Goal: Task Accomplishment & Management: Manage account settings

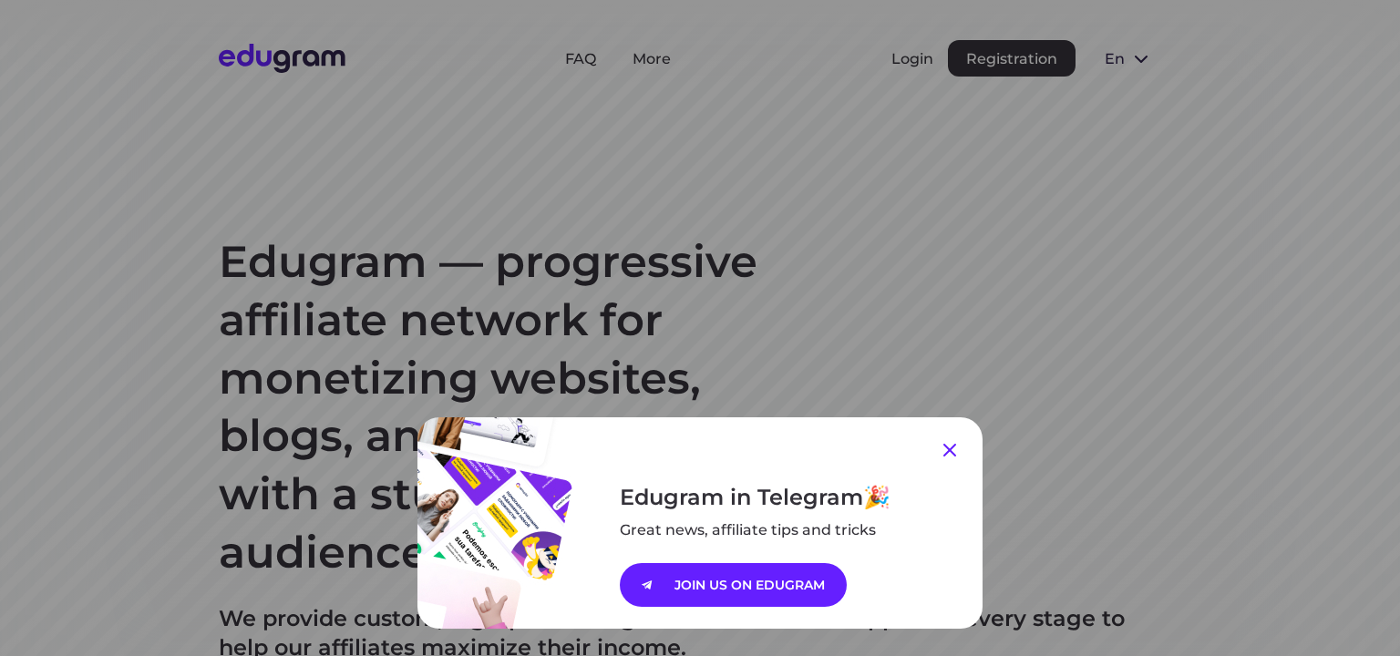
click at [946, 446] on icon at bounding box center [950, 450] width 22 height 22
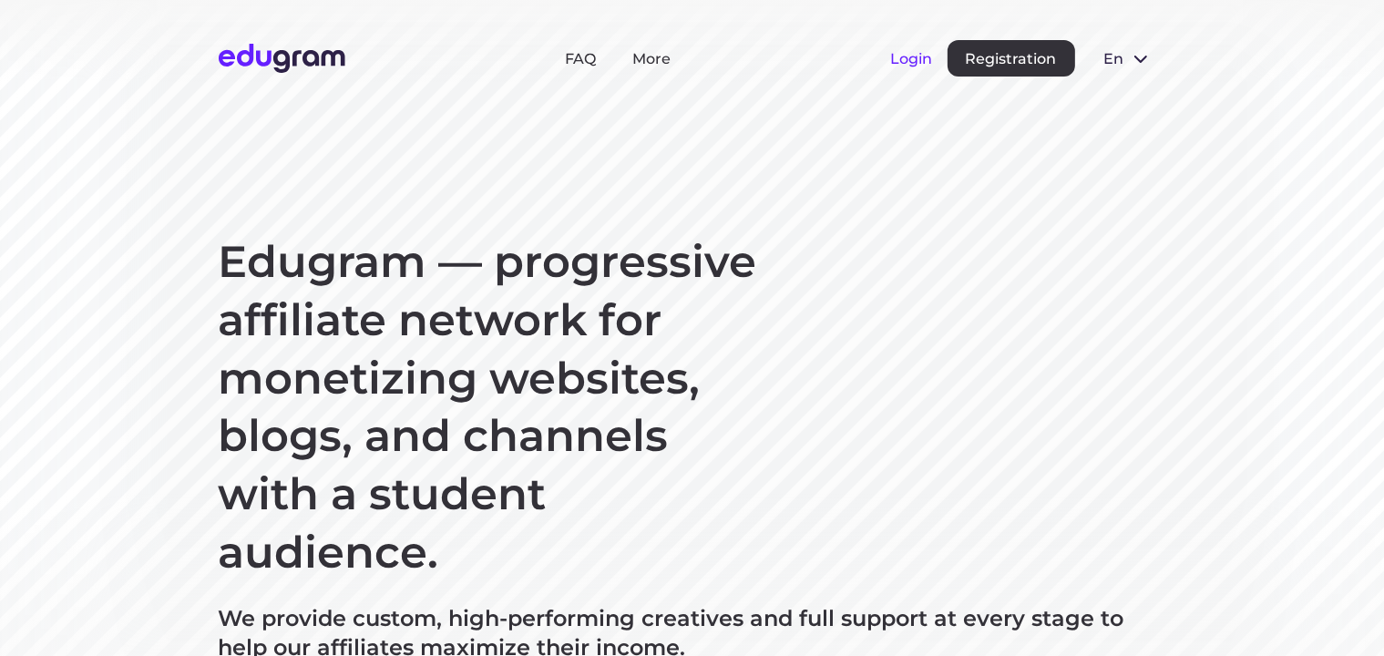
click at [916, 60] on button "Login" at bounding box center [912, 58] width 42 height 17
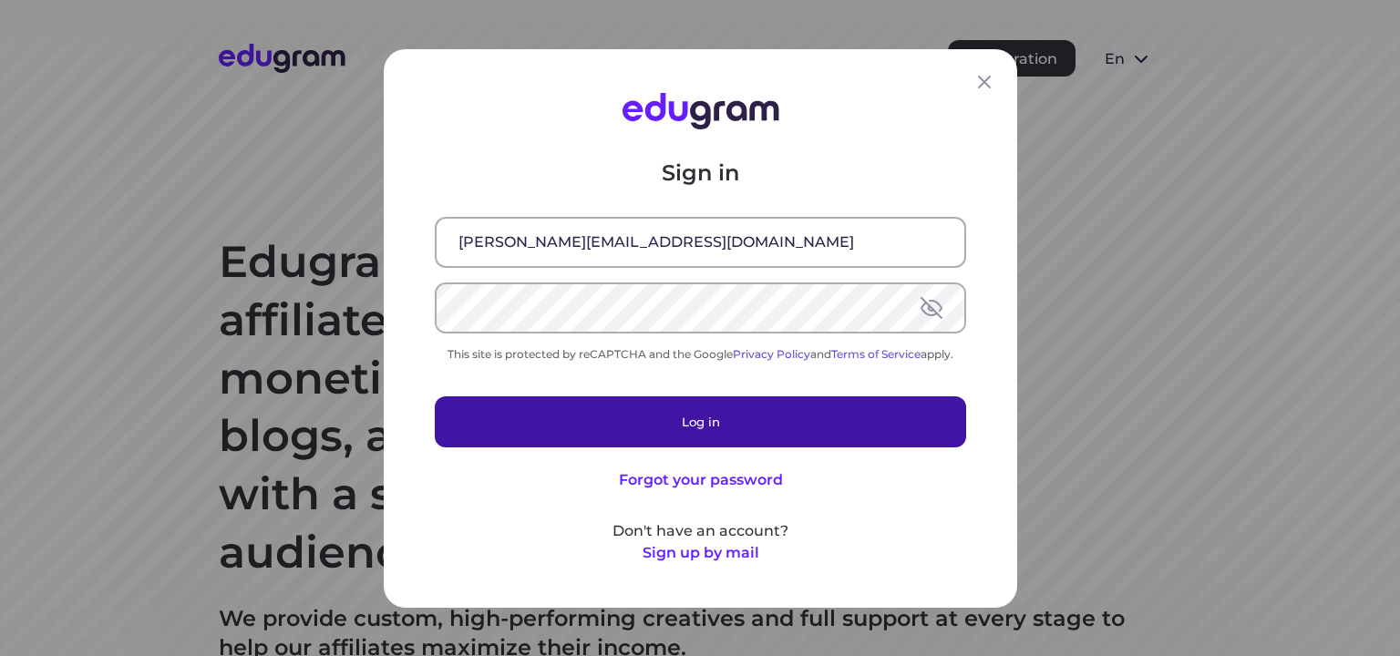
click at [610, 418] on button "Log in" at bounding box center [700, 420] width 531 height 51
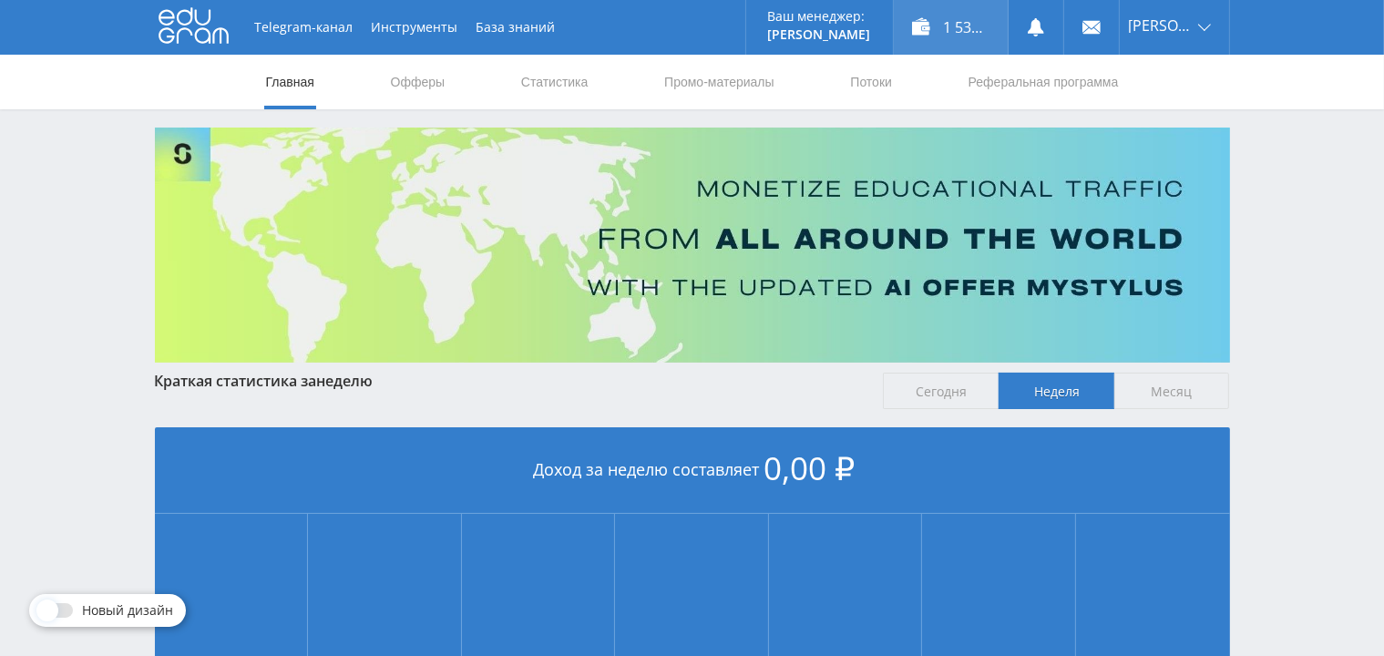
click at [993, 20] on div "1 539,00 ₽" at bounding box center [951, 27] width 114 height 55
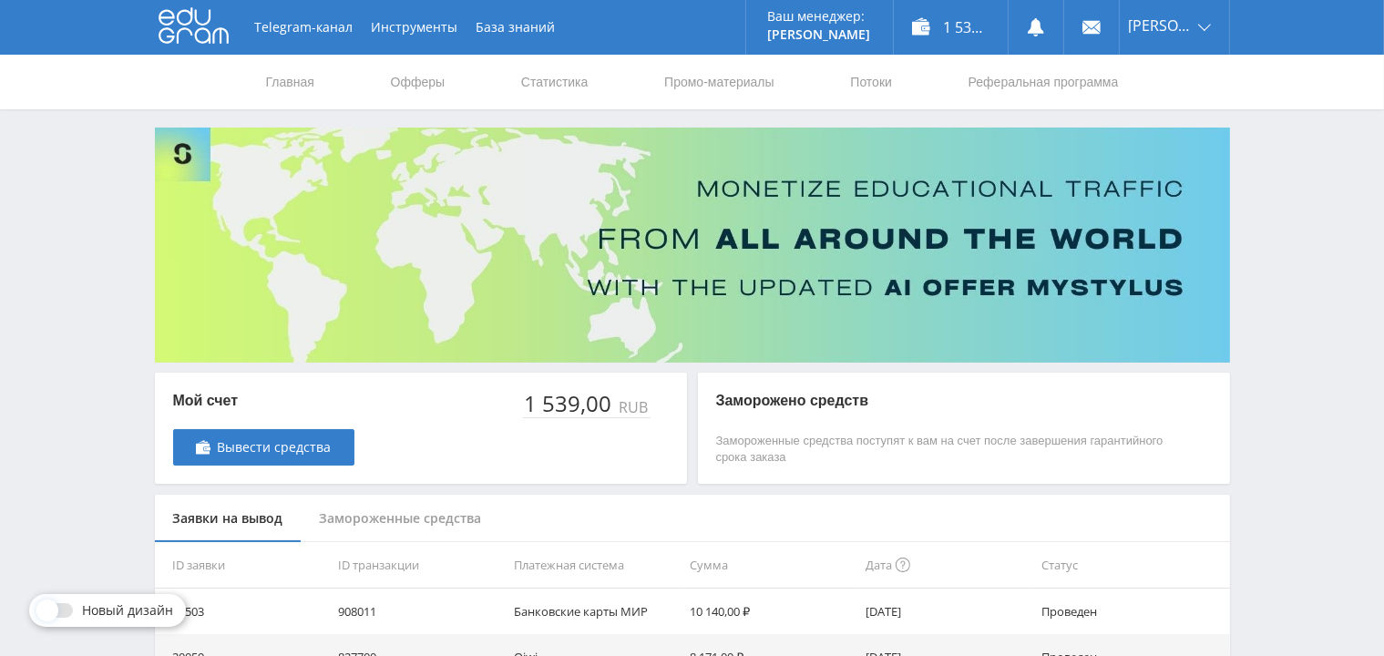
click at [355, 518] on div "Замороженные средства" at bounding box center [401, 519] width 199 height 48
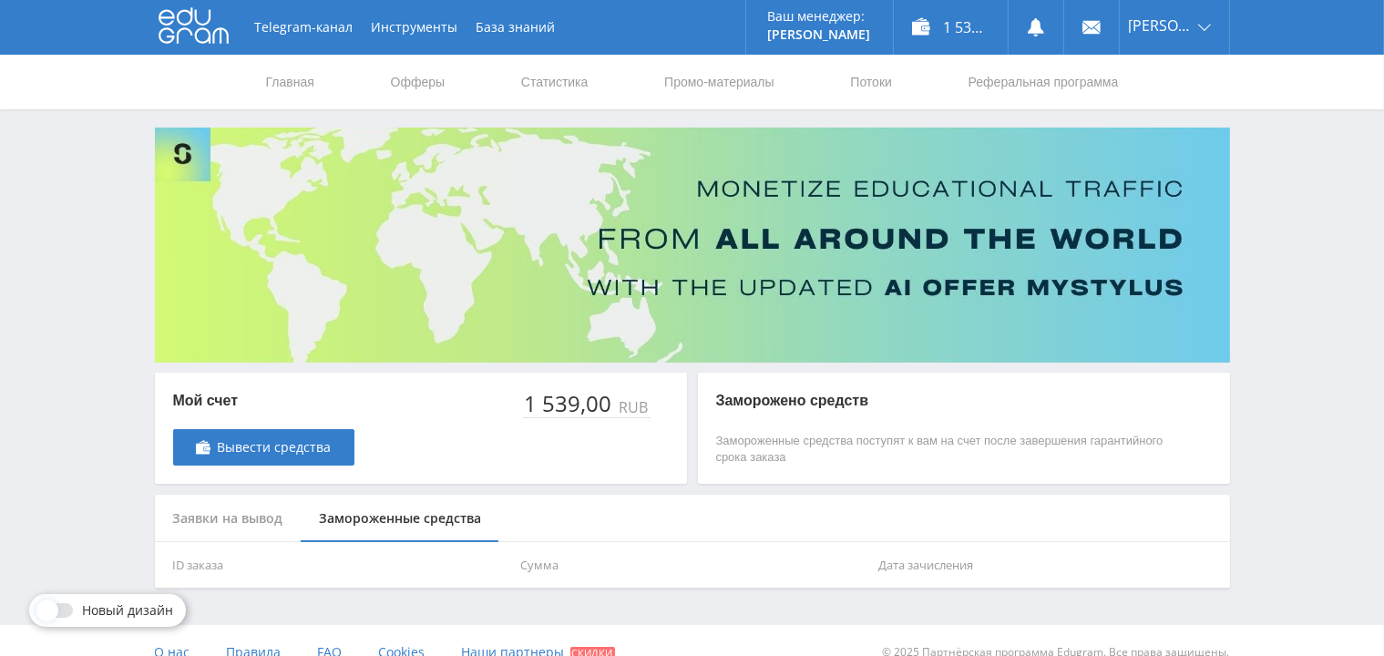
click at [247, 526] on div "Заявки на вывод" at bounding box center [228, 519] width 147 height 48
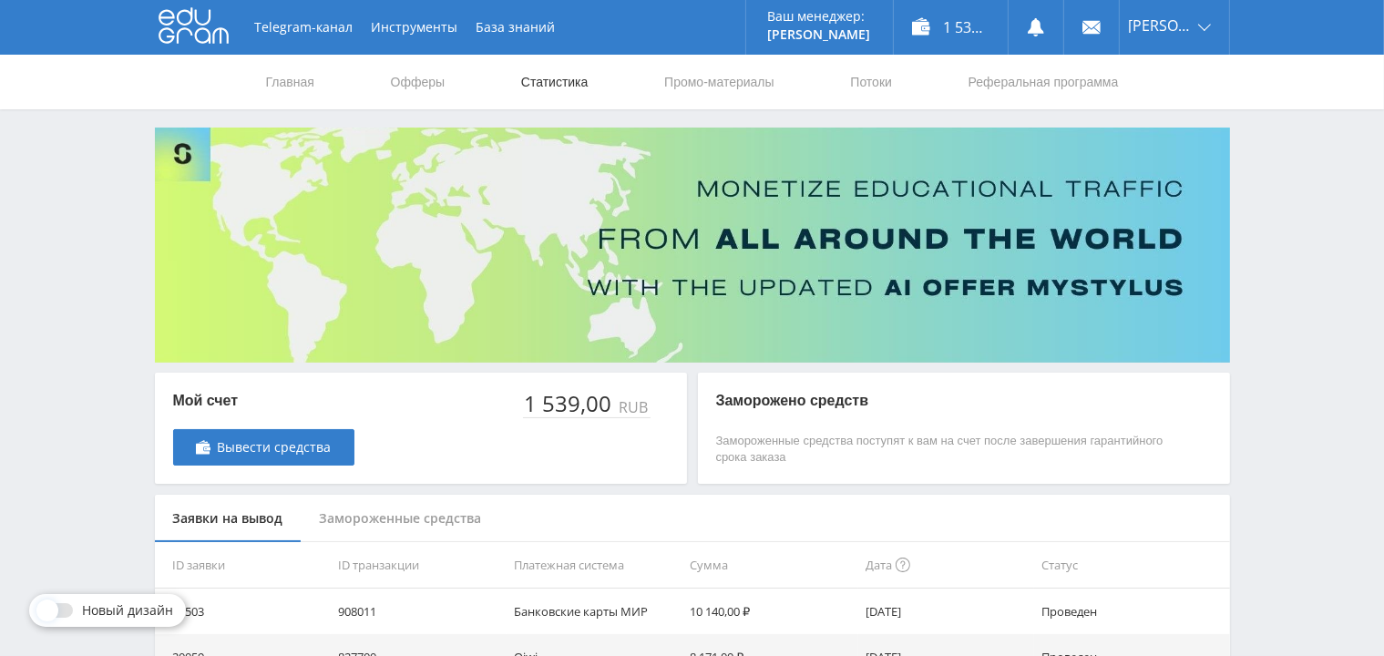
click at [553, 71] on link "Статистика" at bounding box center [554, 82] width 71 height 55
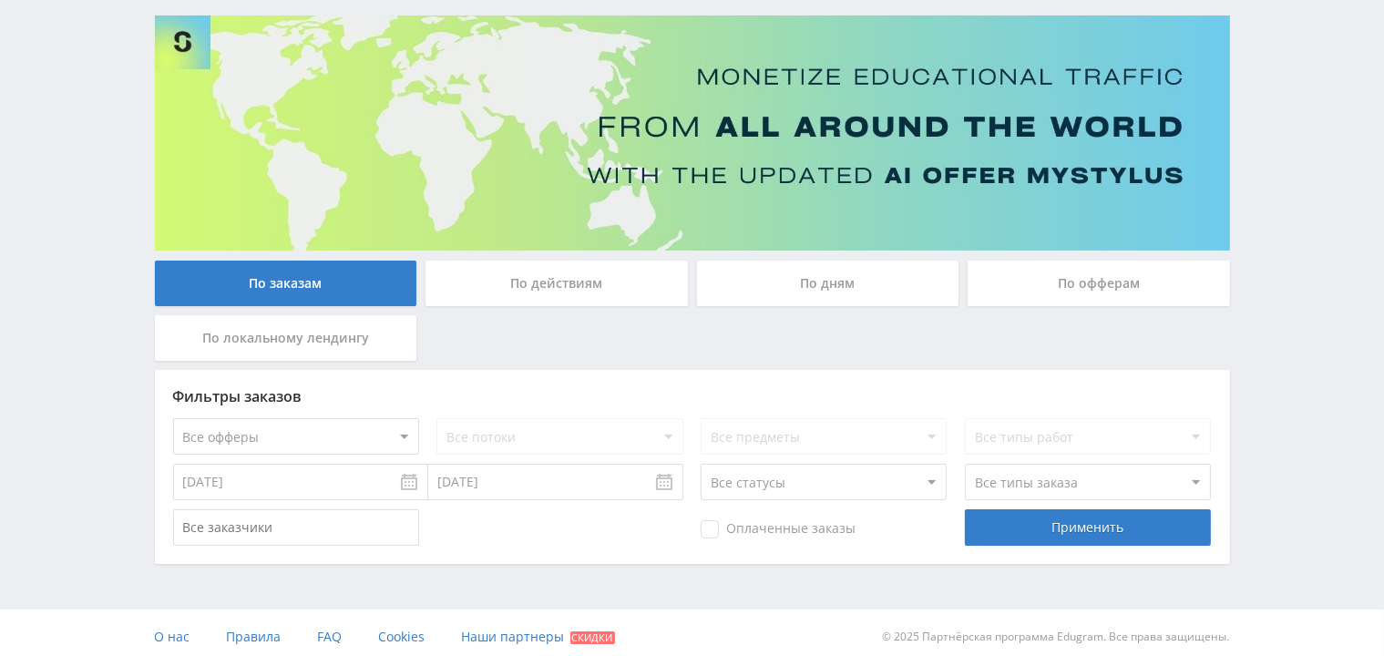
scroll to position [120, 0]
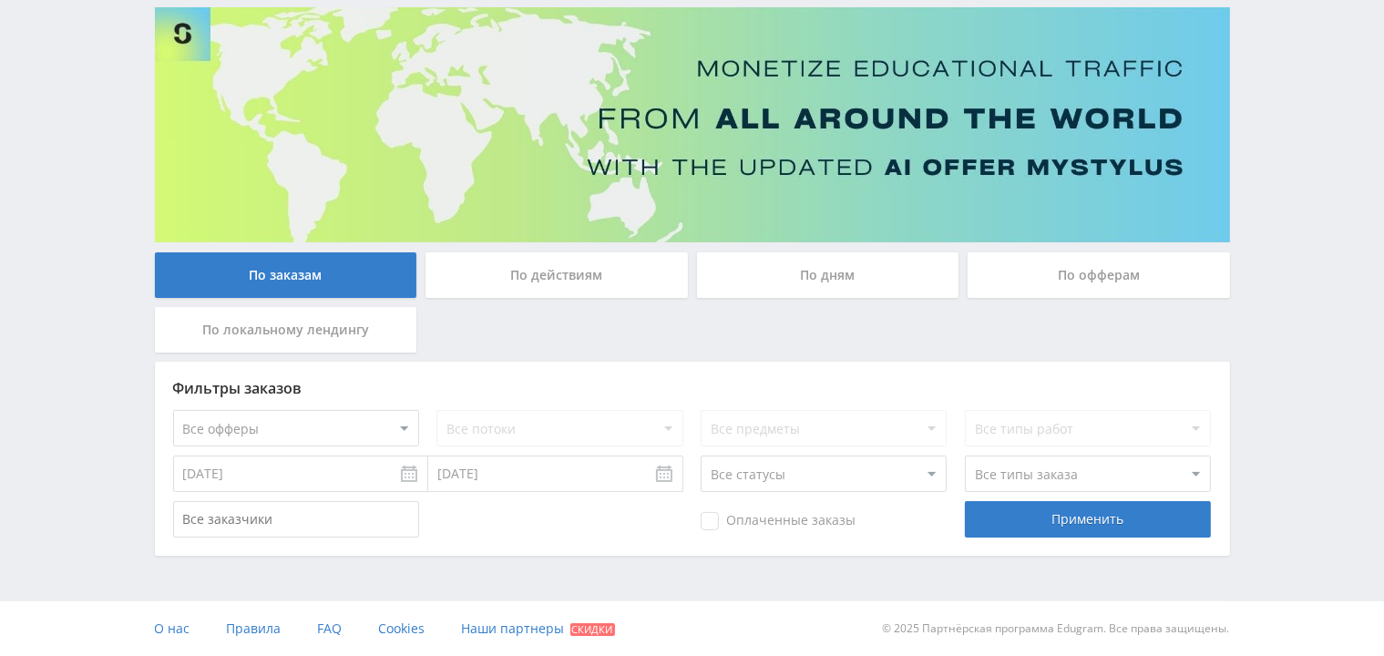
drag, startPoint x: 247, startPoint y: 470, endPoint x: 217, endPoint y: 472, distance: 30.1
click at [246, 470] on input "23.09.2025" at bounding box center [300, 474] width 255 height 36
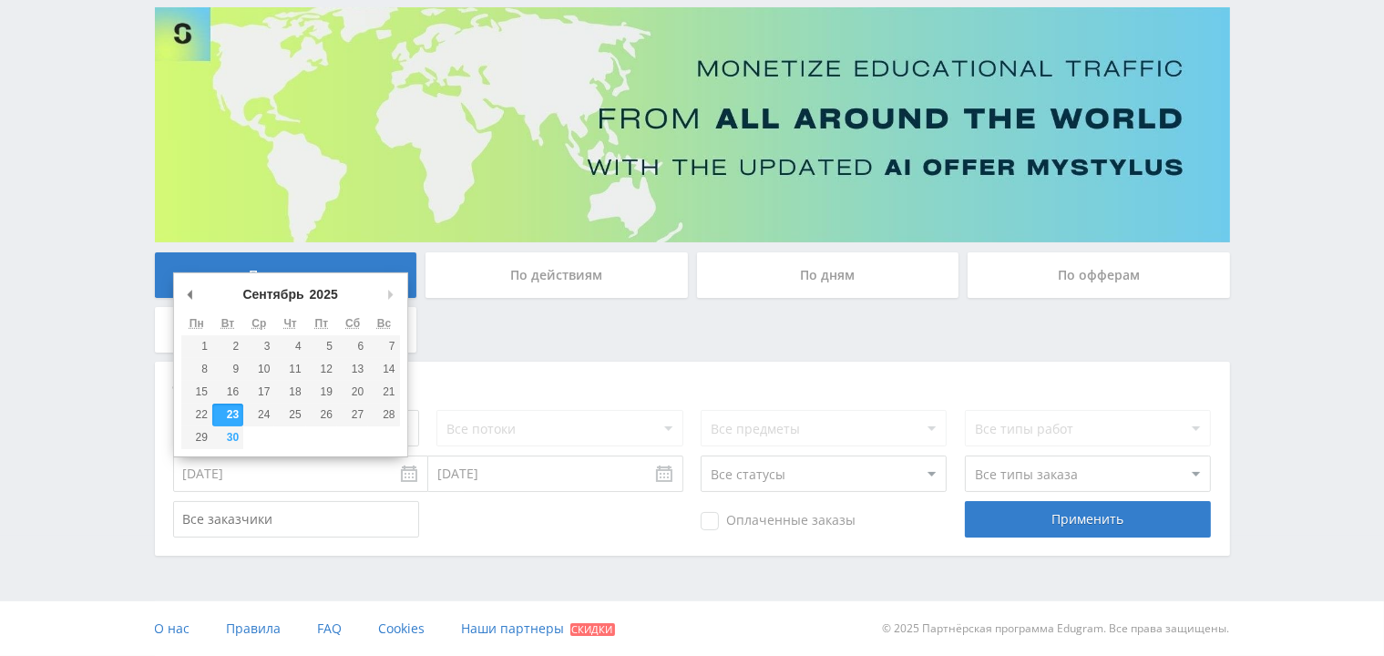
click at [247, 471] on input "23.09.2025" at bounding box center [300, 474] width 255 height 36
click at [250, 471] on input "23.09.2025" at bounding box center [300, 474] width 255 height 36
click at [245, 471] on input "23.09.2025" at bounding box center [300, 474] width 255 height 36
click at [307, 285] on select "2016 2017 2018 2019 2020 2021 2022 2023 2024 2025" at bounding box center [331, 294] width 49 height 18
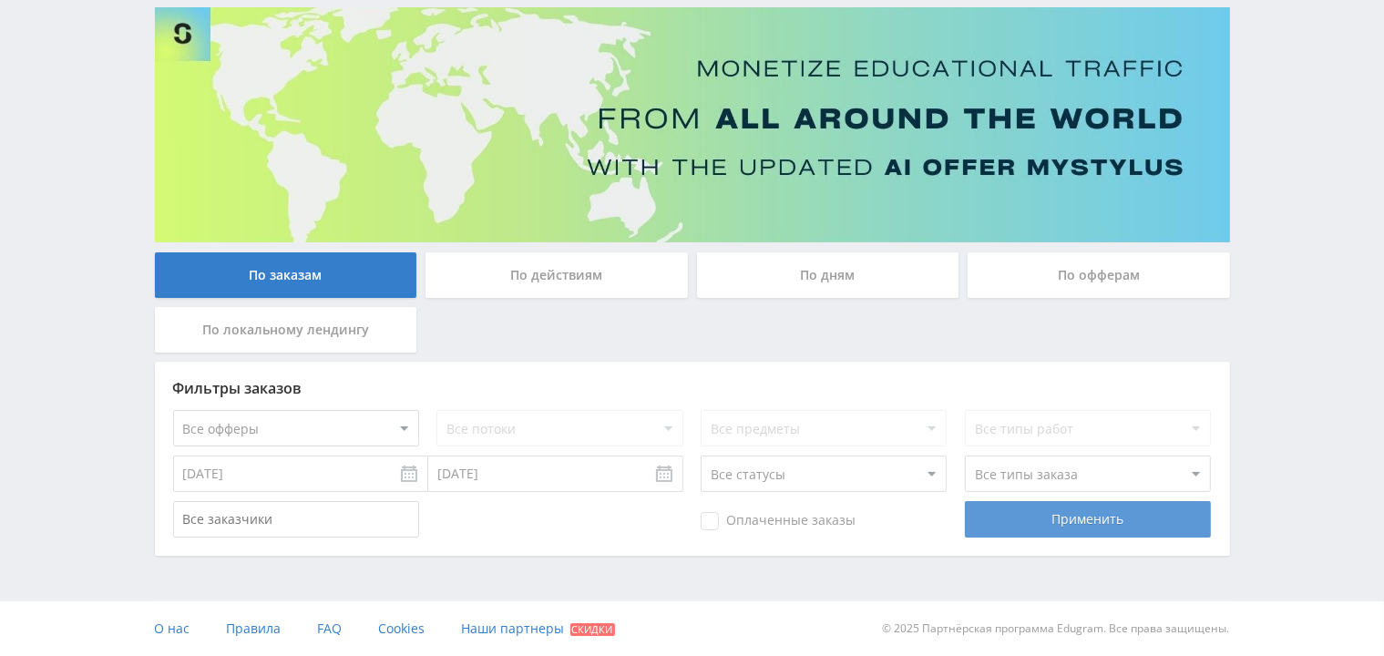
click at [1048, 508] on div "Применить" at bounding box center [1088, 519] width 246 height 36
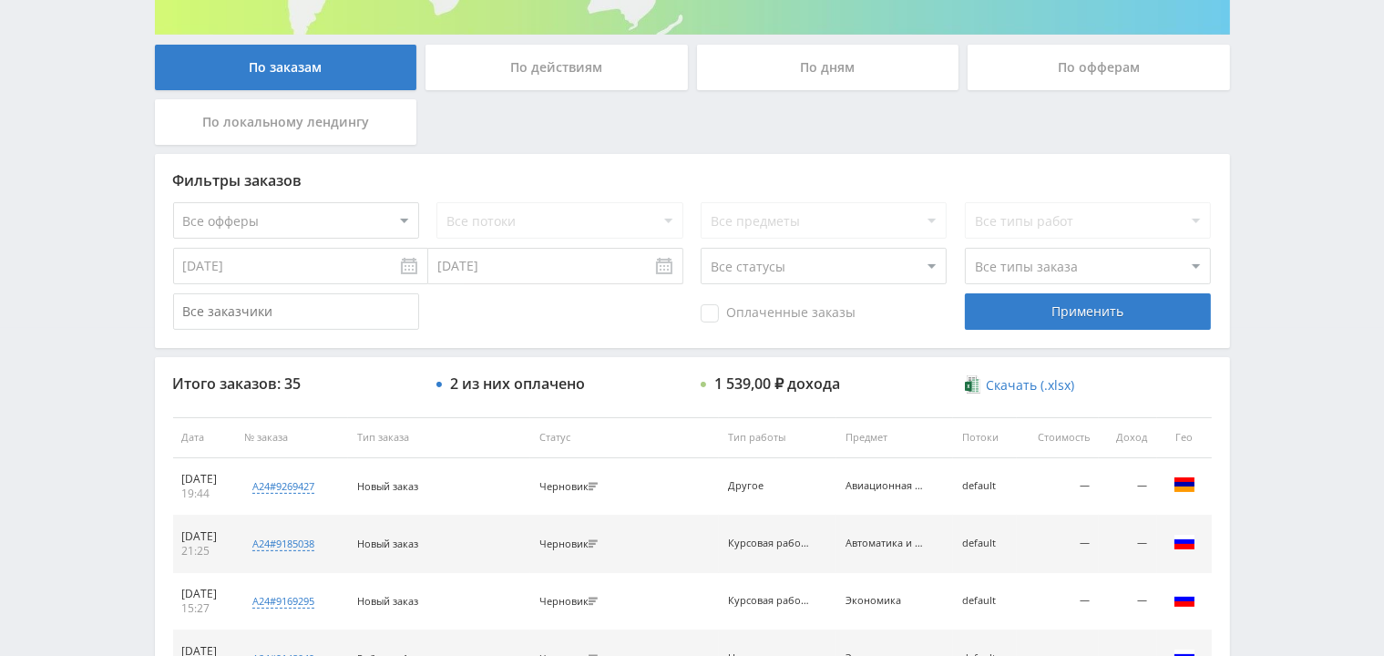
scroll to position [293, 0]
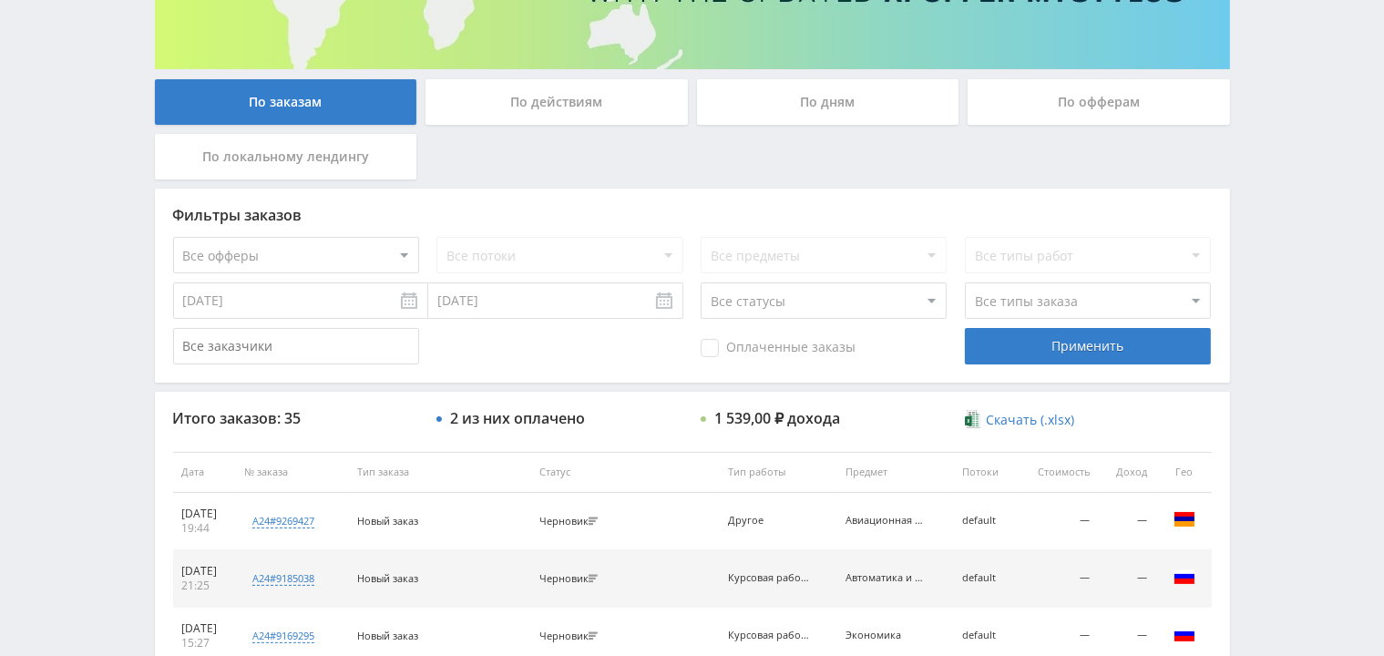
click at [244, 298] on input "01.09.2024" at bounding box center [300, 300] width 255 height 36
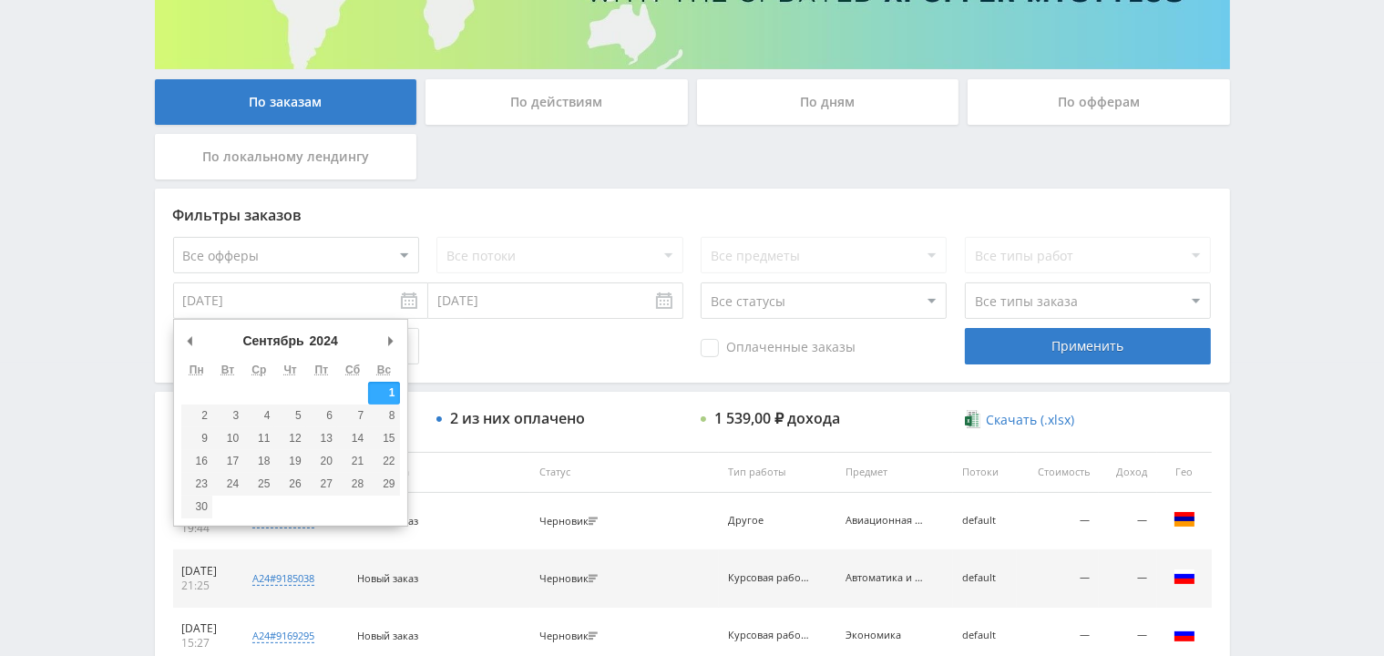
click at [307, 332] on select "2016 2017 2018 2019 2020 2021 2022 2023 2024 2025" at bounding box center [331, 341] width 49 height 18
type input "01.09.2023"
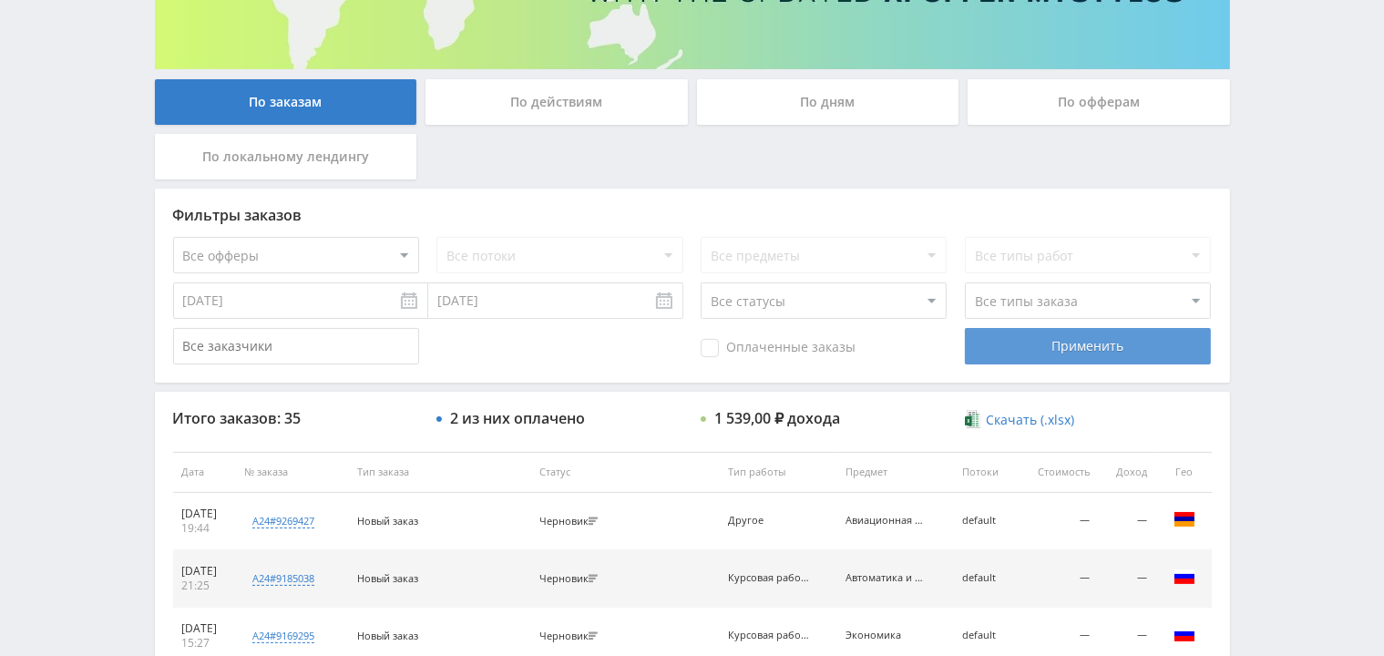
click at [1043, 345] on div "Применить" at bounding box center [1088, 346] width 246 height 36
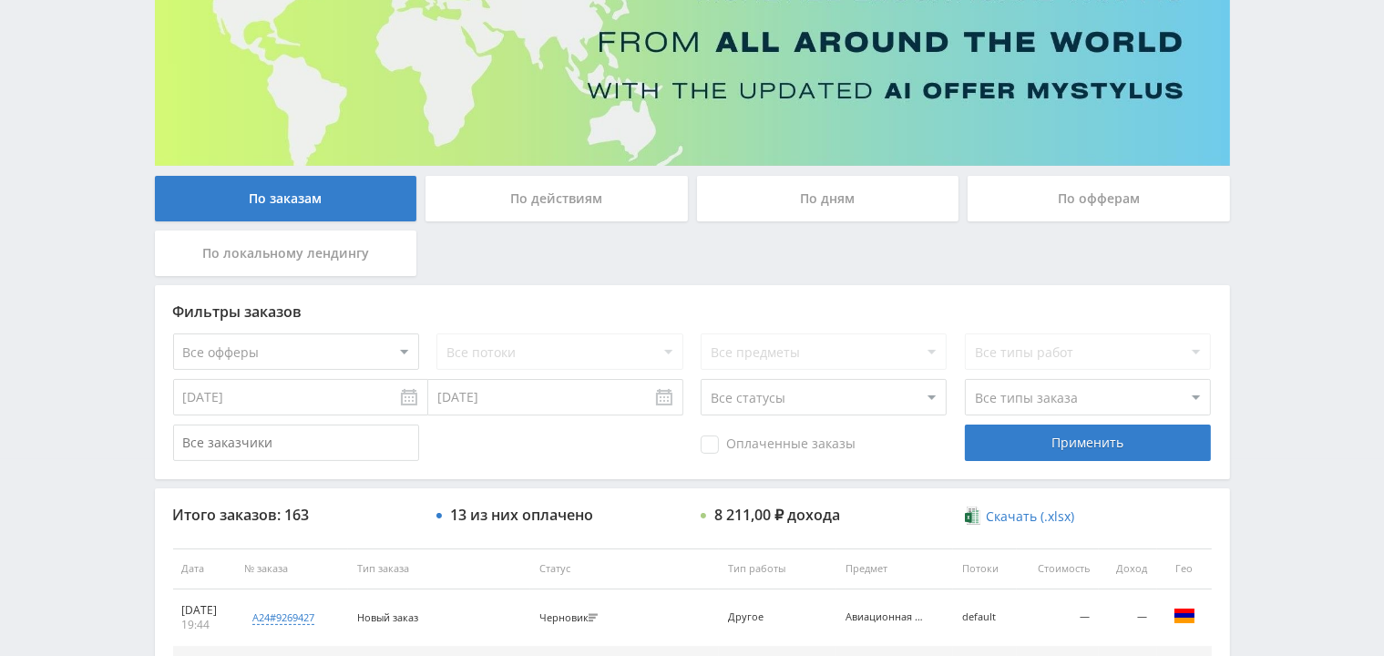
scroll to position [197, 0]
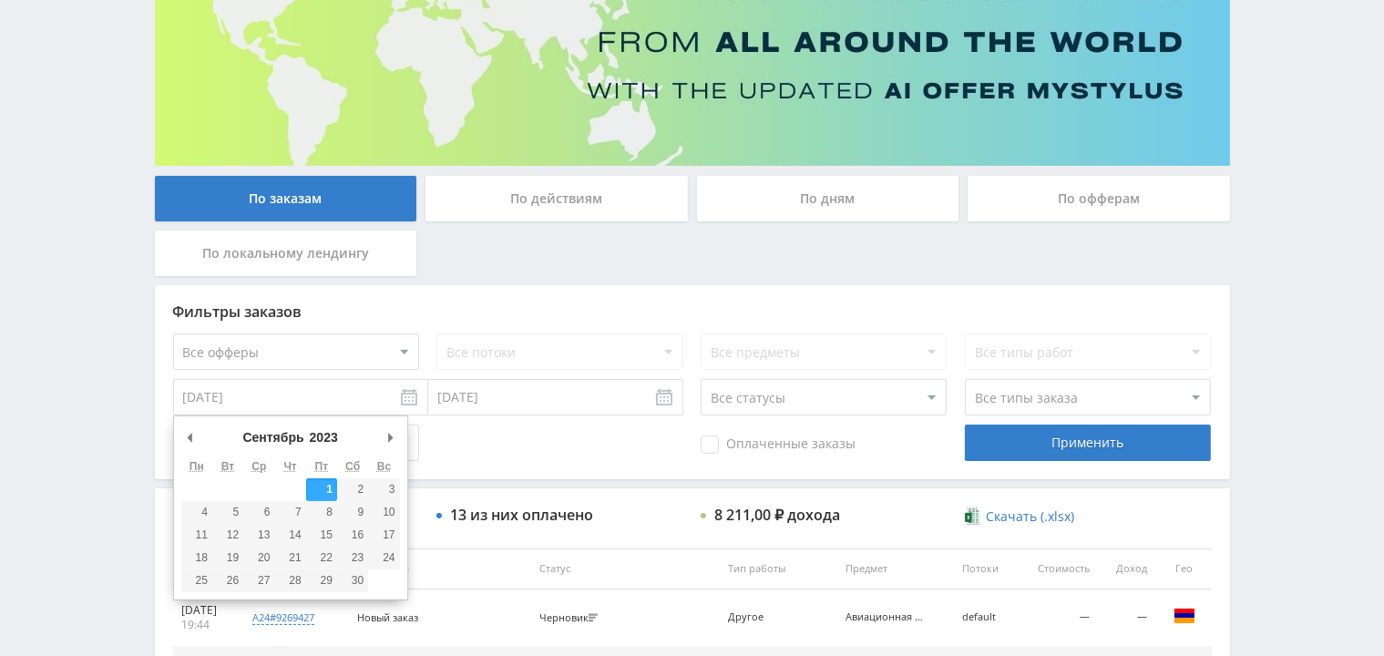
click at [330, 395] on input "01.09.2023" at bounding box center [300, 397] width 255 height 36
click at [33, 346] on div "Telegram-канал Инструменты База знаний Ваш менеджер: Valeria Valeria Online @va…" at bounding box center [692, 568] width 1384 height 1530
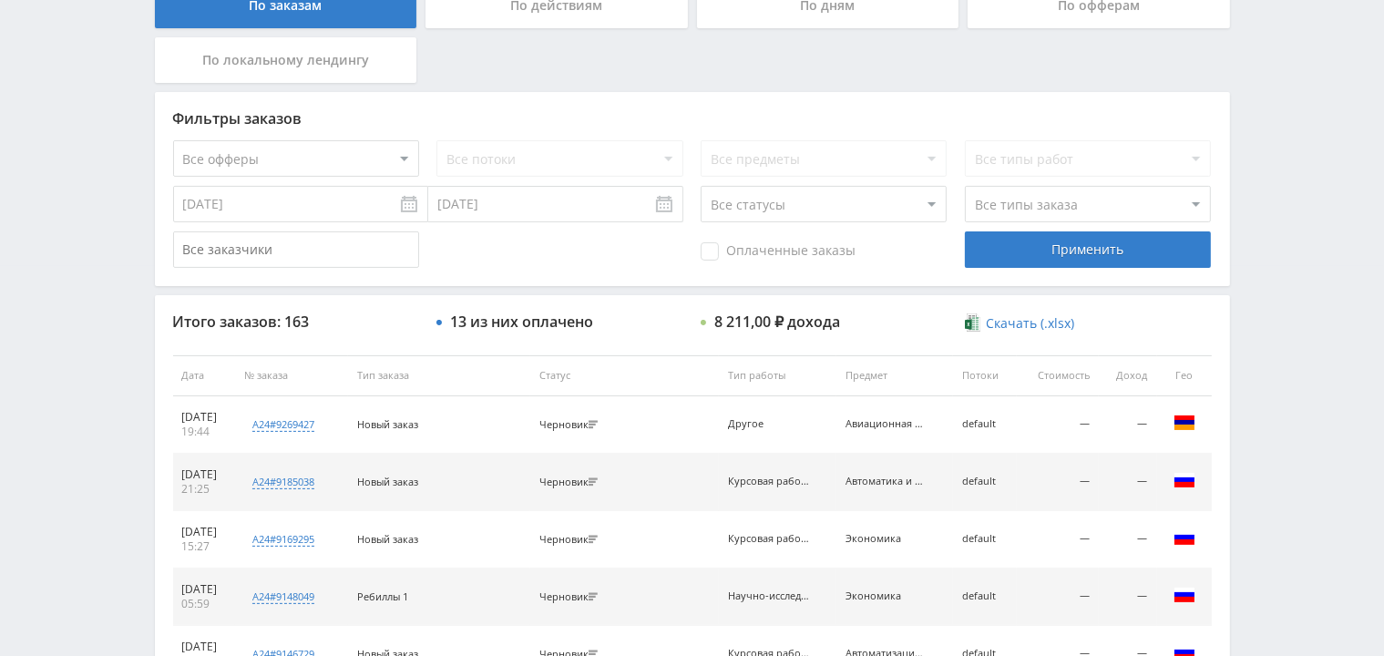
scroll to position [390, 0]
click at [232, 200] on input "01.09.2023" at bounding box center [300, 204] width 255 height 36
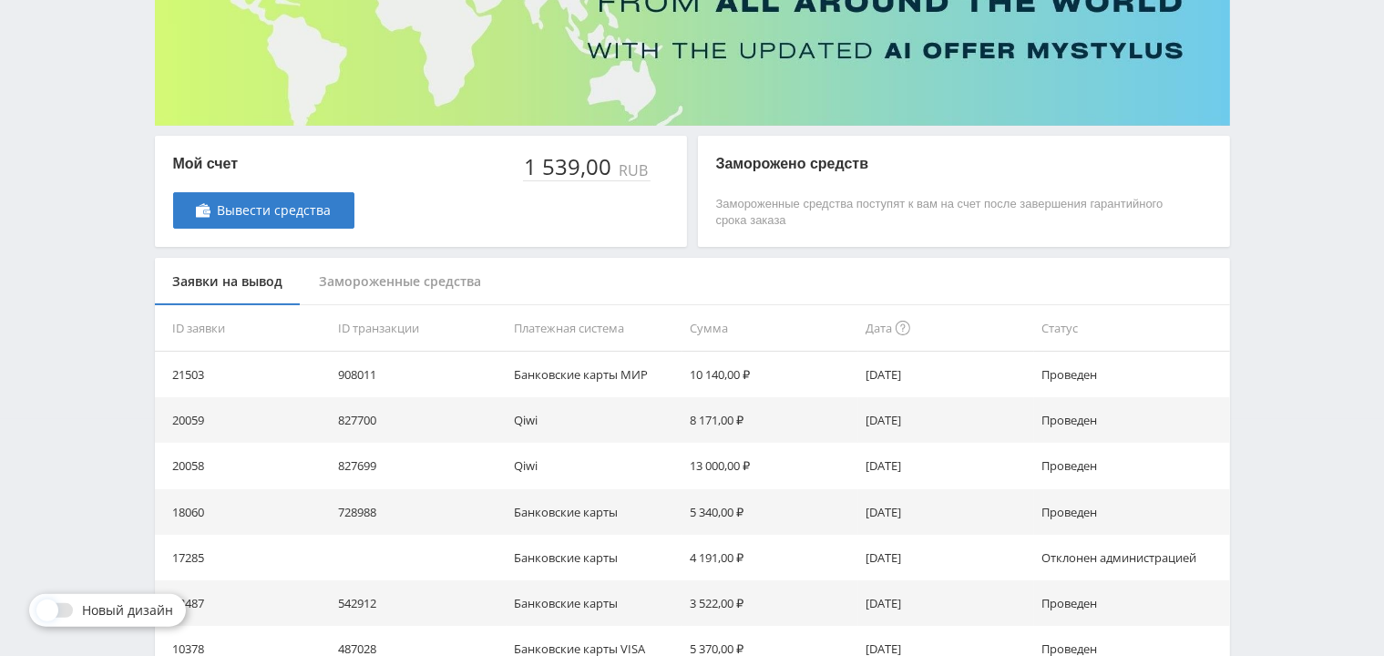
scroll to position [139, 0]
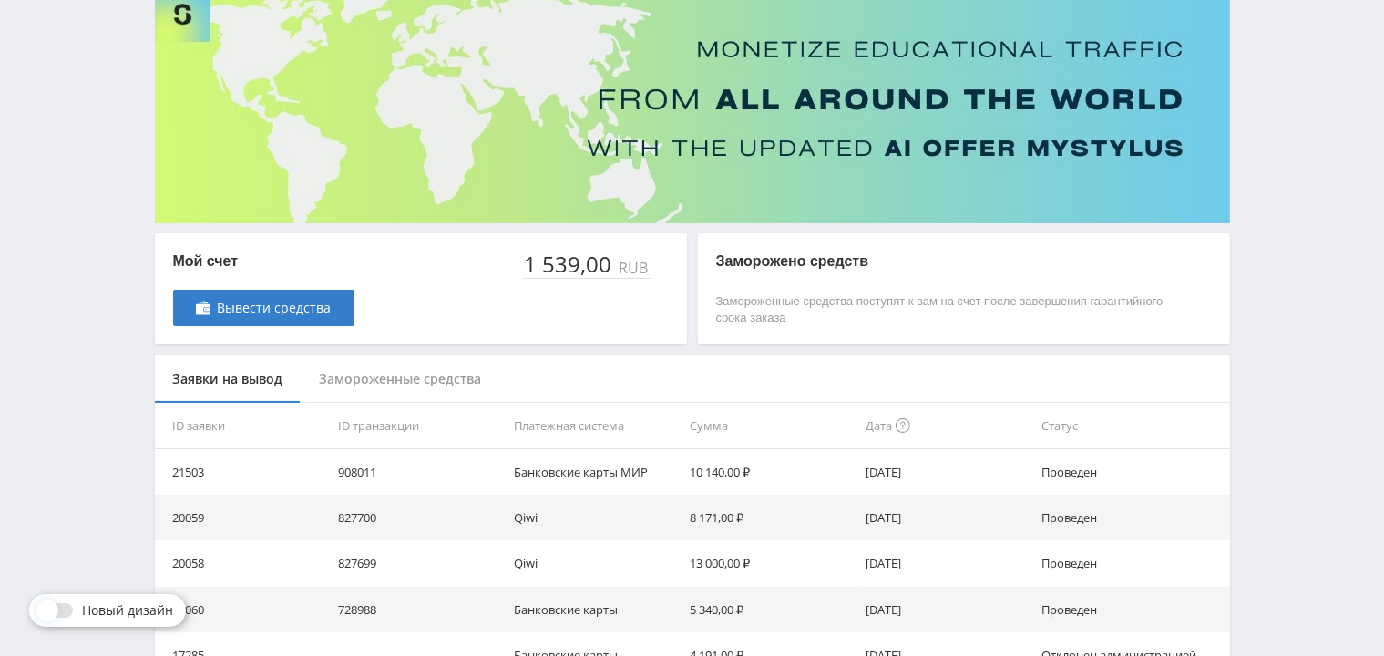
click at [592, 264] on div "1 539,00" at bounding box center [569, 264] width 93 height 26
click at [559, 284] on div "1 539,00 RUB" at bounding box center [596, 288] width 146 height 75
click at [370, 377] on div "Замороженные средства" at bounding box center [401, 379] width 199 height 48
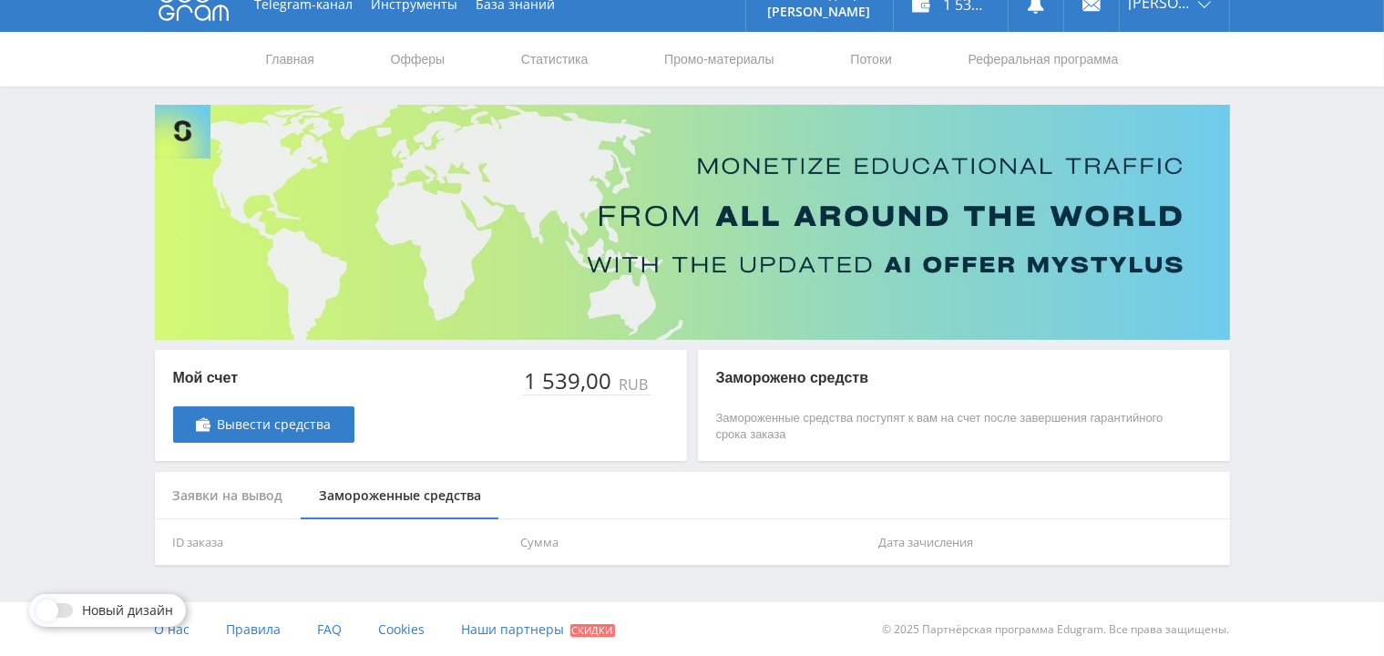
click at [231, 495] on div "Заявки на вывод" at bounding box center [228, 496] width 147 height 48
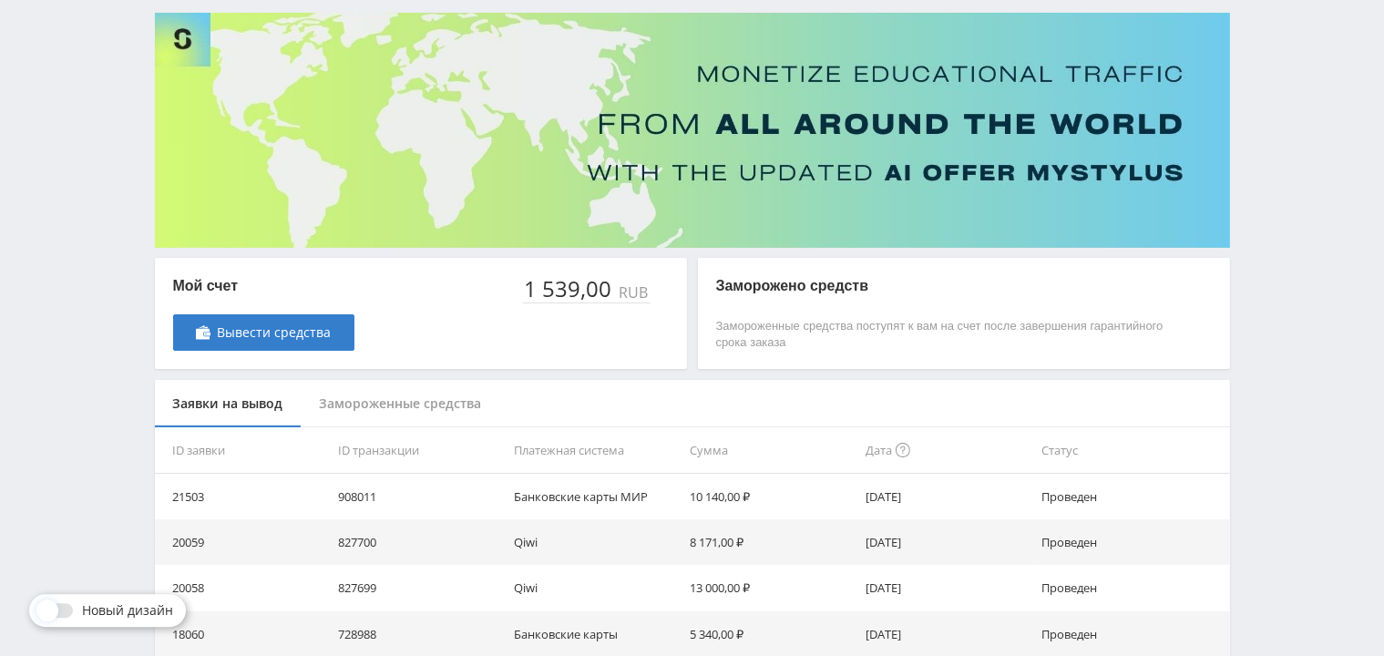
scroll to position [192, 0]
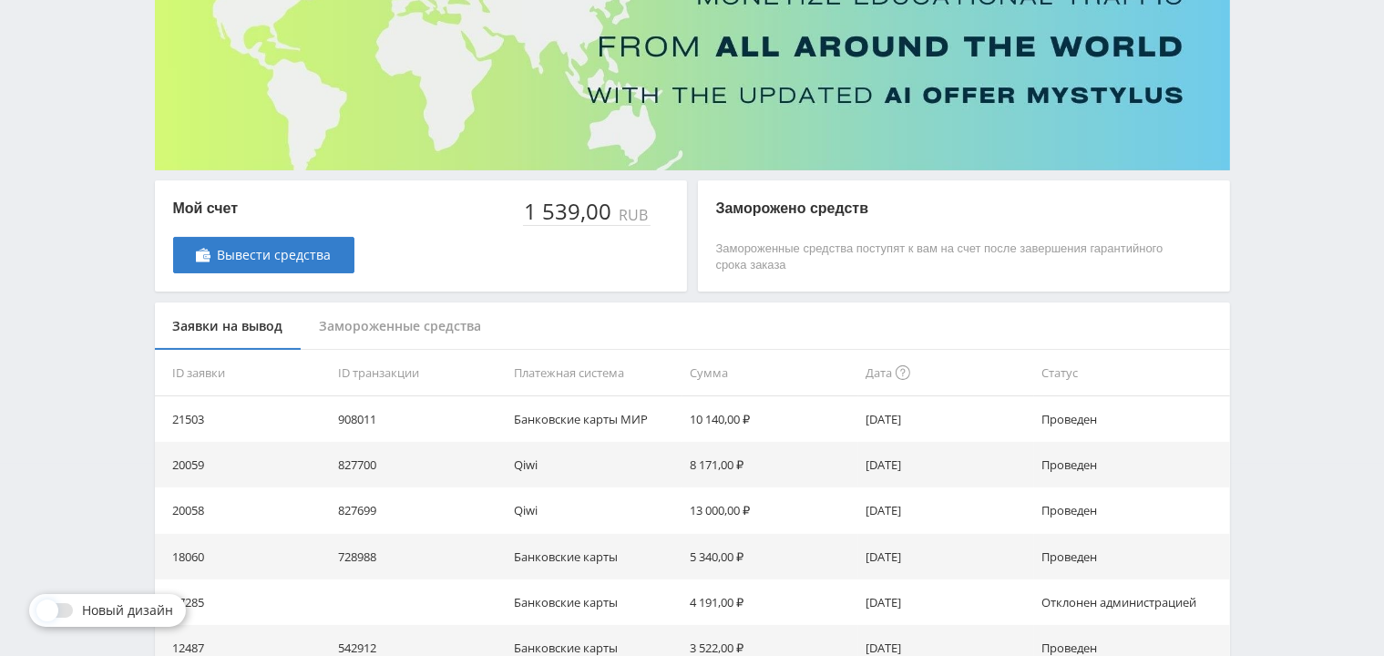
click at [67, 609] on div at bounding box center [56, 610] width 33 height 15
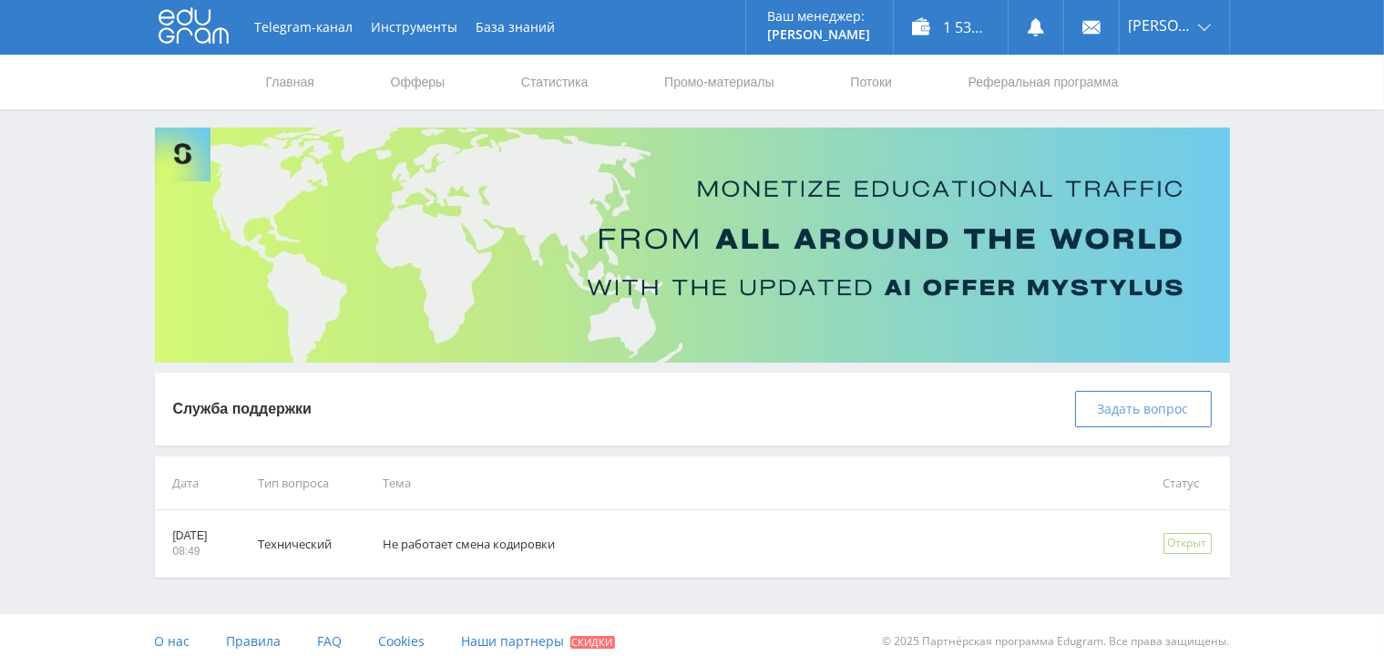
click at [1117, 406] on span "Задать вопрос" at bounding box center [1143, 409] width 91 height 15
click at [1142, 406] on span "Задать вопрос" at bounding box center [1143, 409] width 91 height 15
click at [1124, 403] on span "Задать вопрос" at bounding box center [1143, 409] width 91 height 15
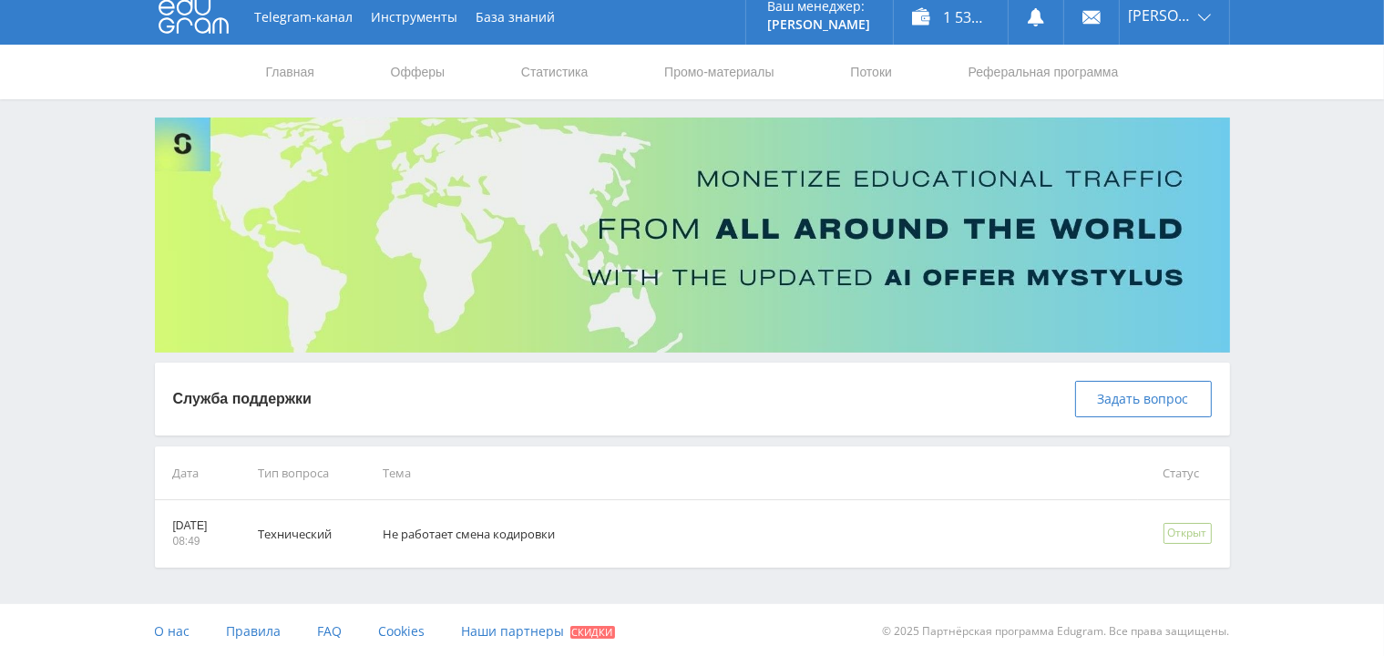
scroll to position [12, 0]
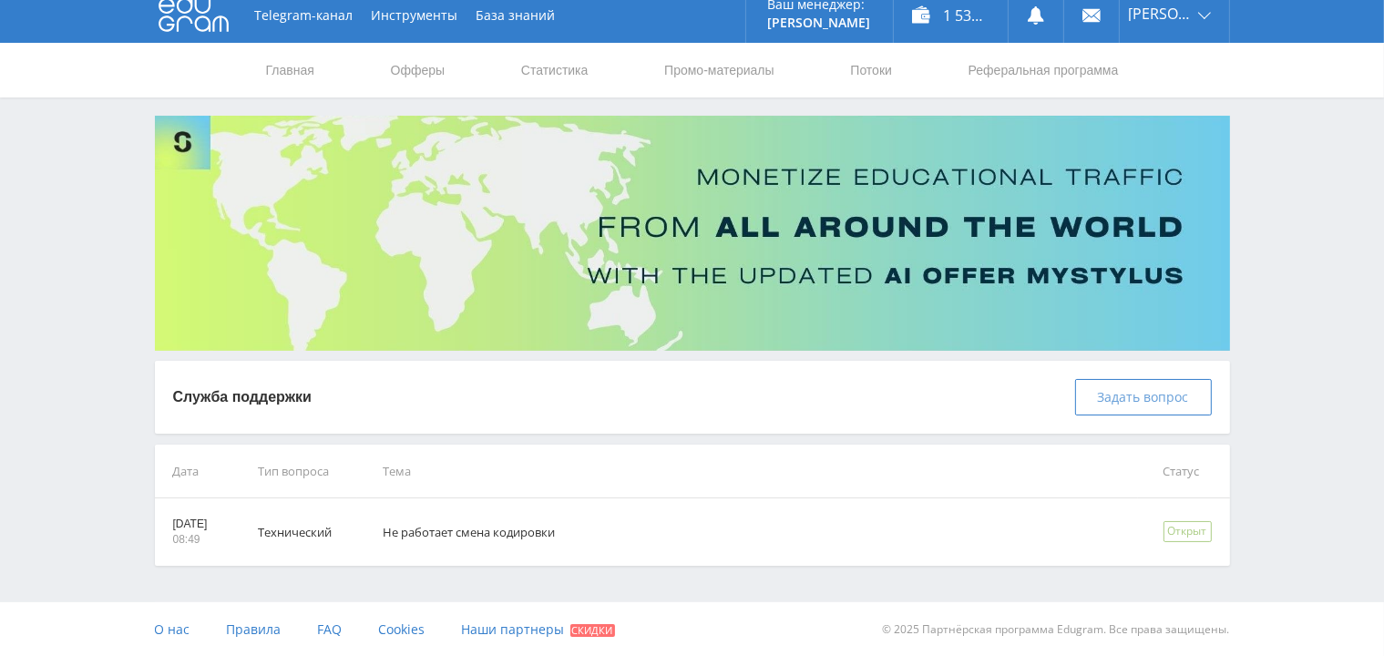
click at [1167, 403] on span "Задать вопрос" at bounding box center [1143, 397] width 91 height 15
click at [1169, 399] on span "Задать вопрос" at bounding box center [1143, 397] width 91 height 15
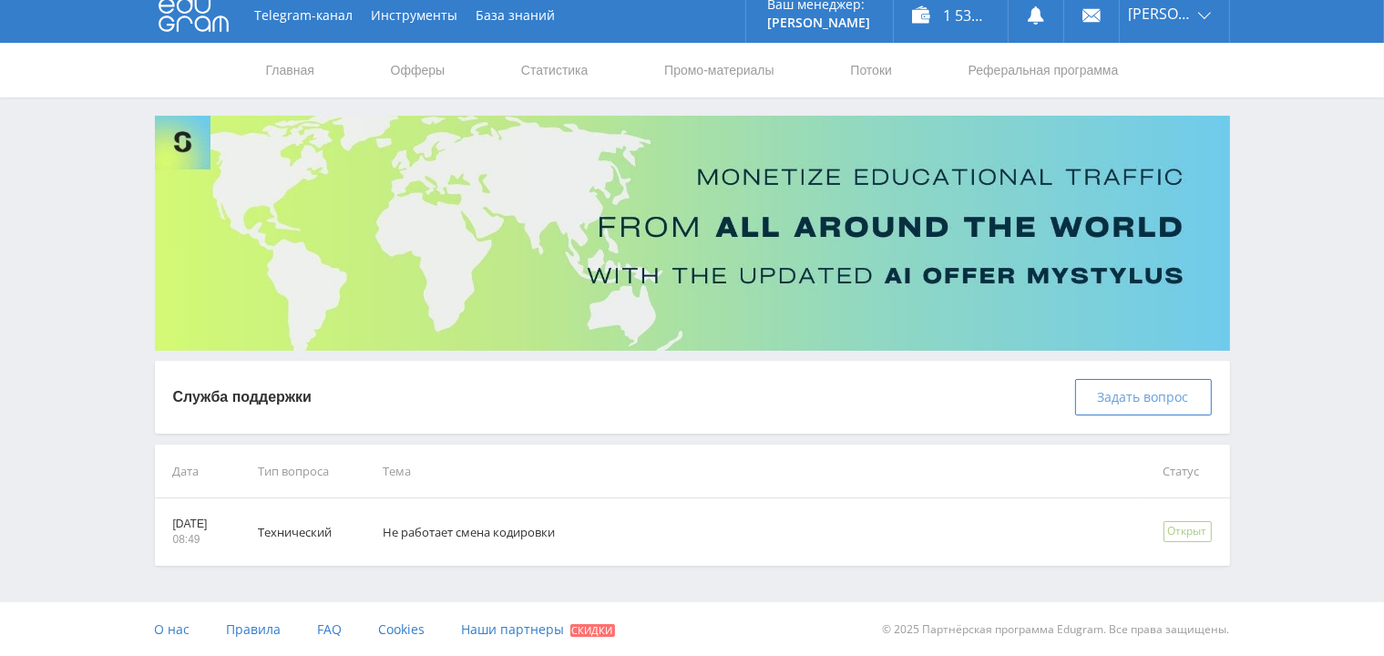
click at [1169, 399] on span "Задать вопрос" at bounding box center [1143, 397] width 91 height 15
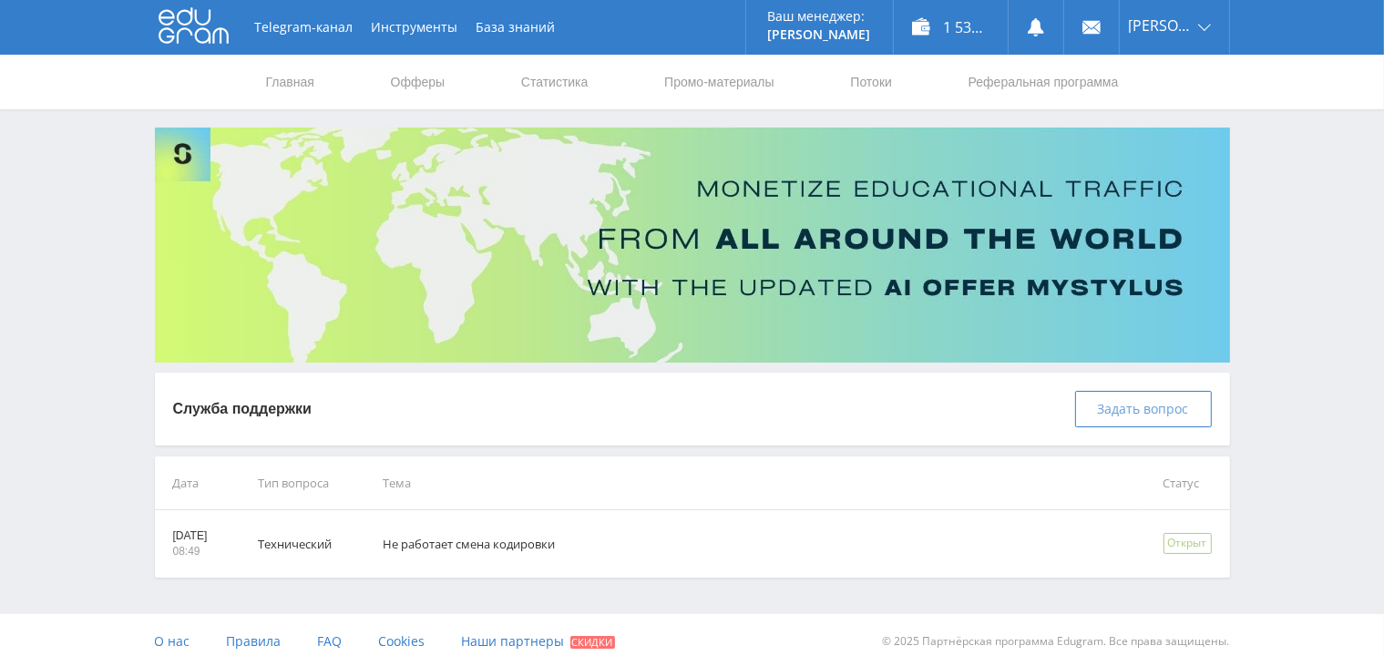
click at [1164, 408] on span "Задать вопрос" at bounding box center [1143, 409] width 91 height 15
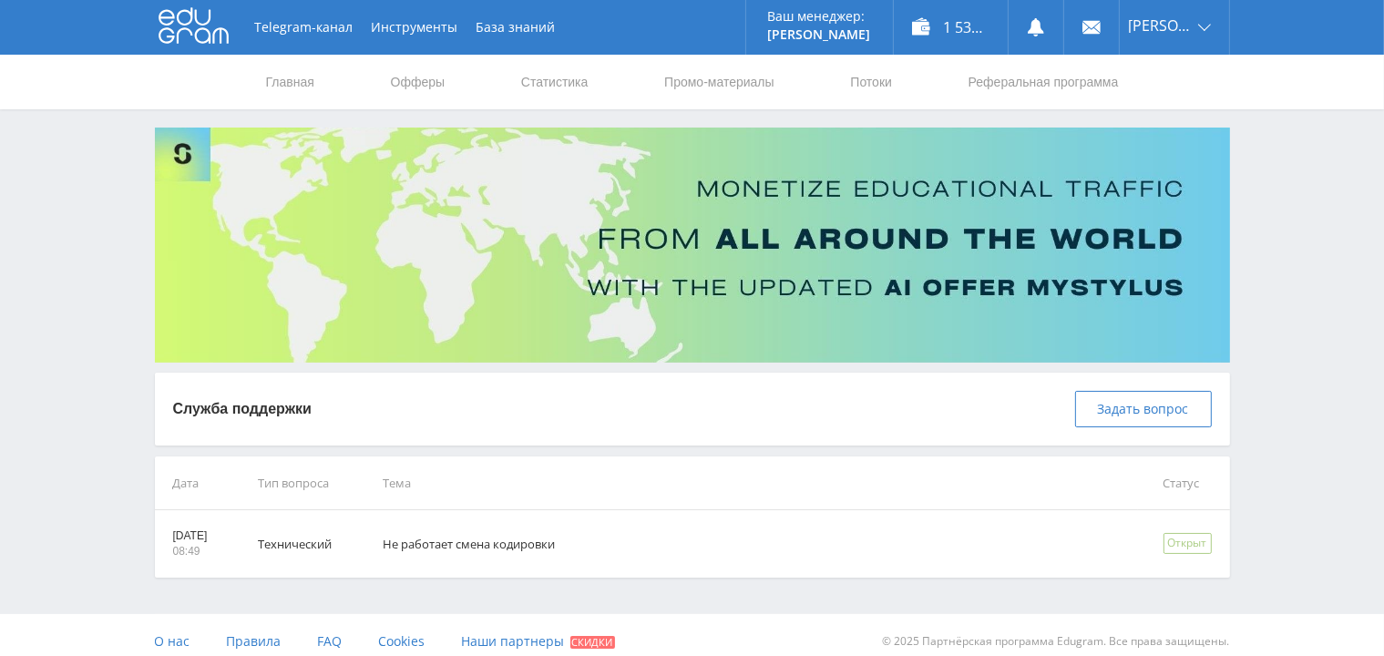
click at [279, 407] on p "Служба поддержки" at bounding box center [242, 409] width 139 height 20
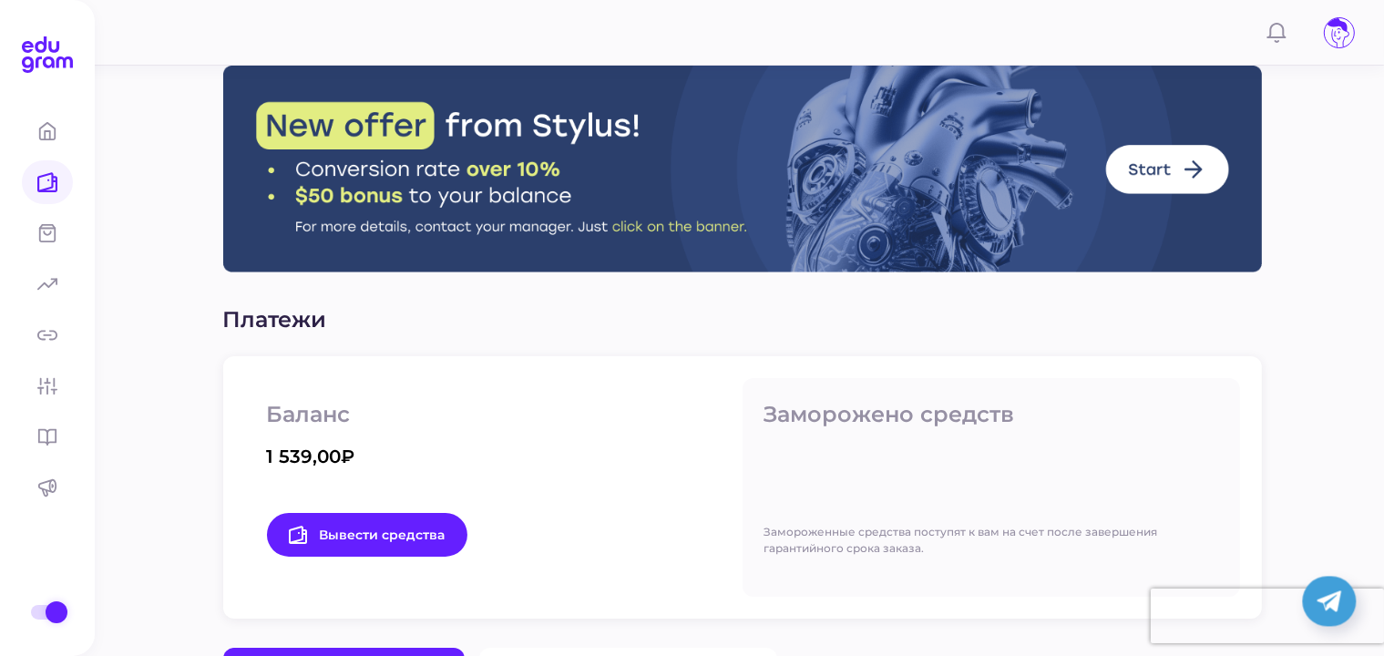
click at [1330, 603] on icon at bounding box center [1330, 601] width 25 height 21
click at [1328, 31] on icon at bounding box center [1339, 32] width 29 height 29
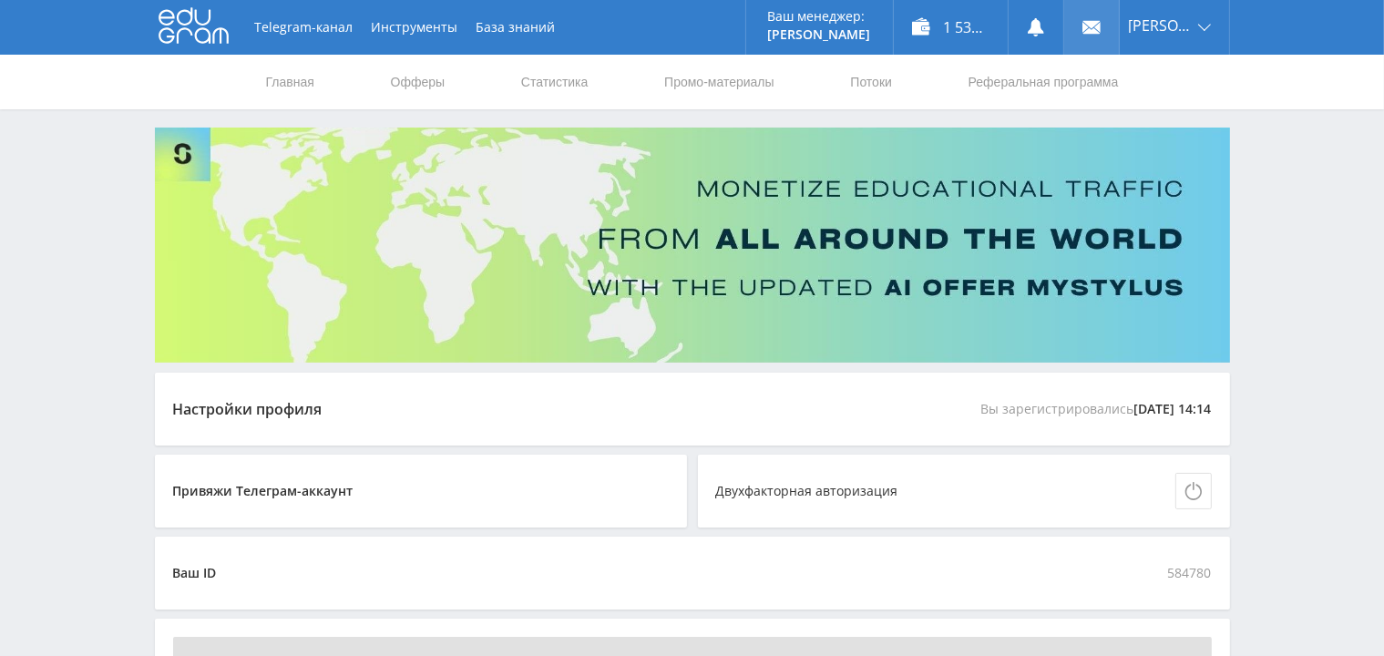
click at [1100, 24] on icon at bounding box center [1092, 27] width 18 height 18
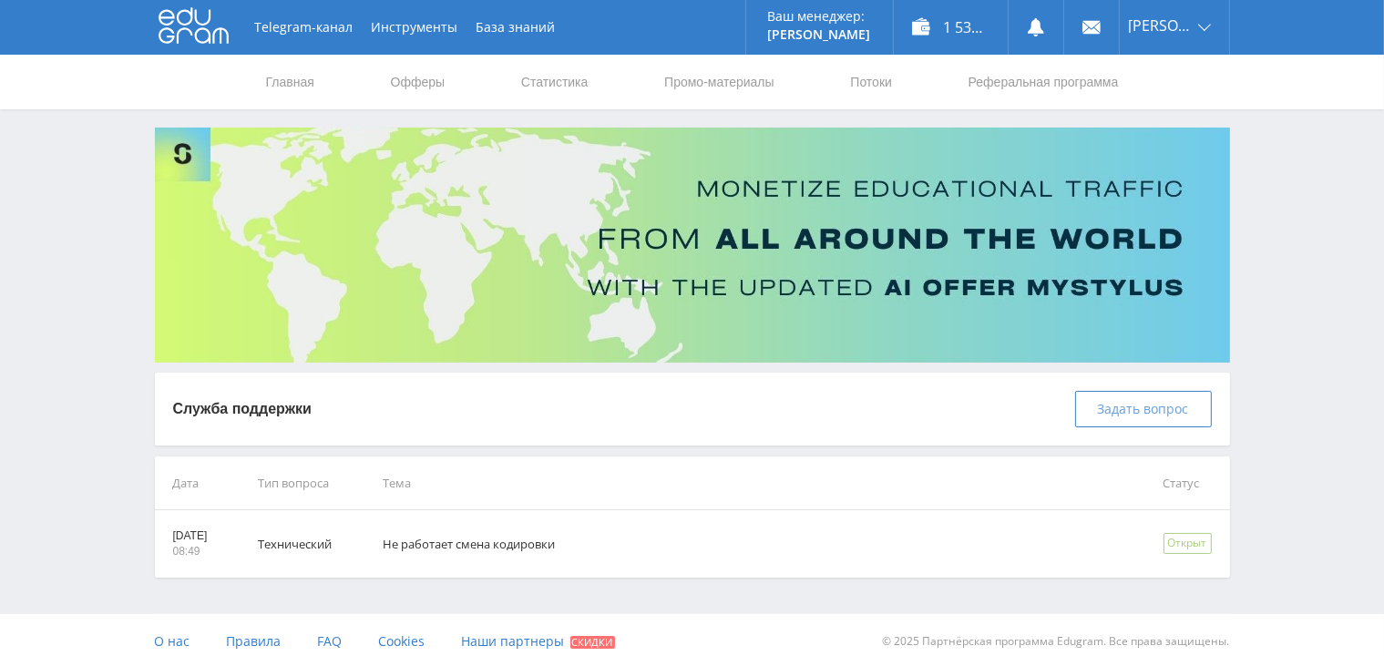
click at [1138, 402] on span "Задать вопрос" at bounding box center [1143, 409] width 91 height 15
